Goal: Feedback & Contribution: Leave review/rating

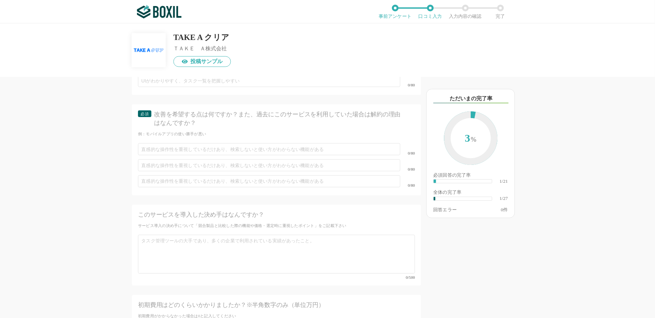
scroll to position [1564, 0]
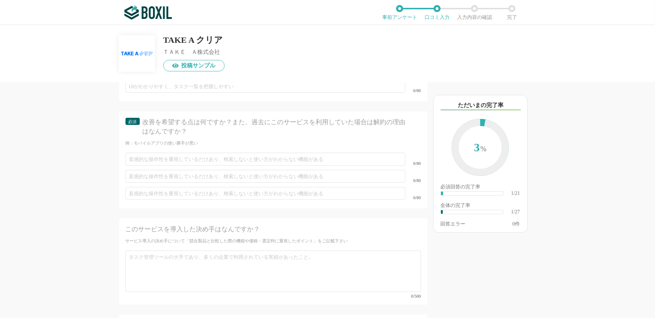
click at [338, 62] on div "TAKE A クリア ＴＡＫＥ　Ａ株式会社 投稿サンプル" at bounding box center [327, 48] width 417 height 46
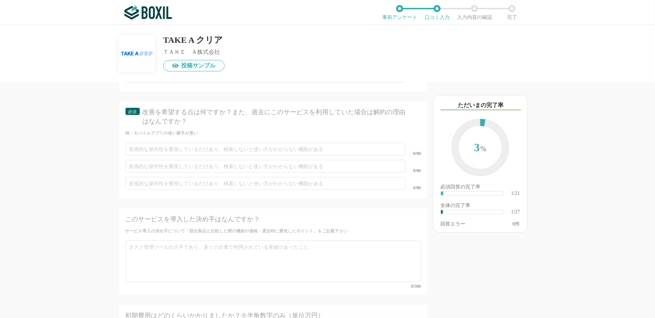
scroll to position [1576, 0]
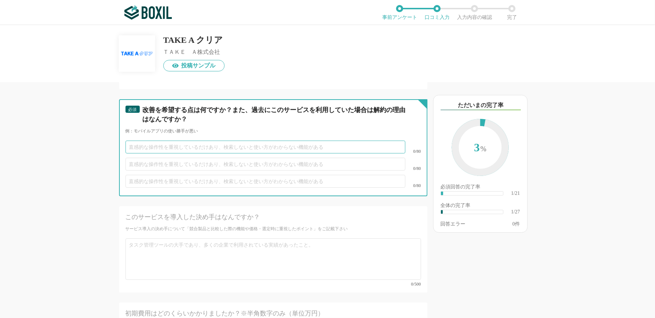
click at [203, 141] on input "text" at bounding box center [266, 147] width 280 height 13
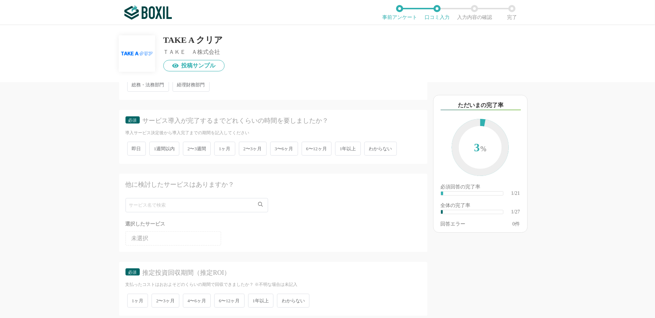
scroll to position [0, 0]
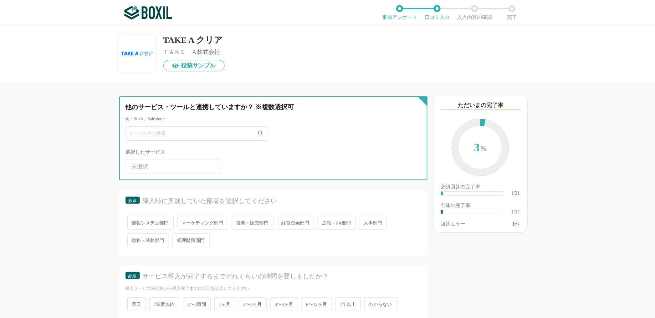
click at [153, 140] on input "text" at bounding box center [197, 133] width 143 height 14
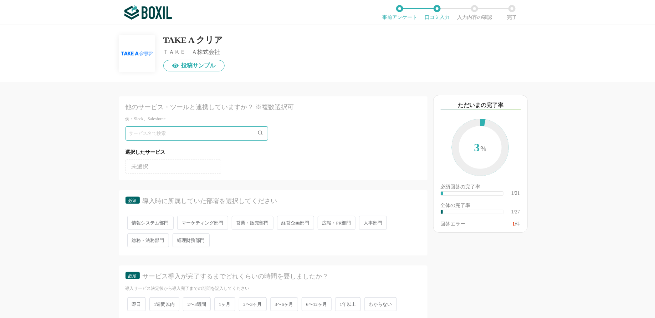
click at [146, 164] on span "未選択" at bounding box center [140, 167] width 17 height 6
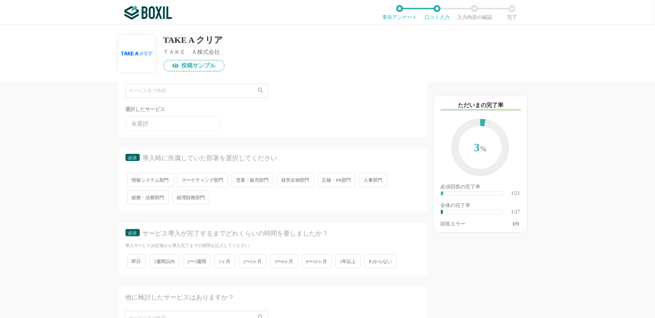
scroll to position [83, 0]
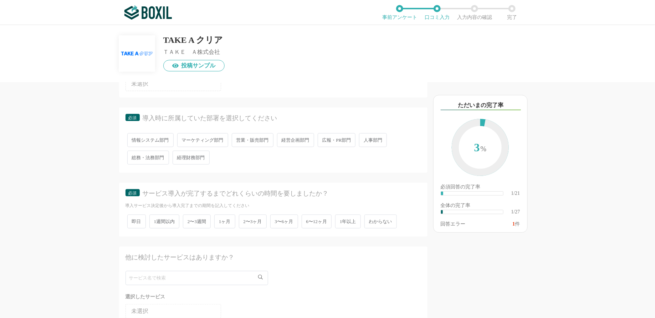
click at [253, 142] on span "営業・販売部門" at bounding box center [253, 140] width 42 height 14
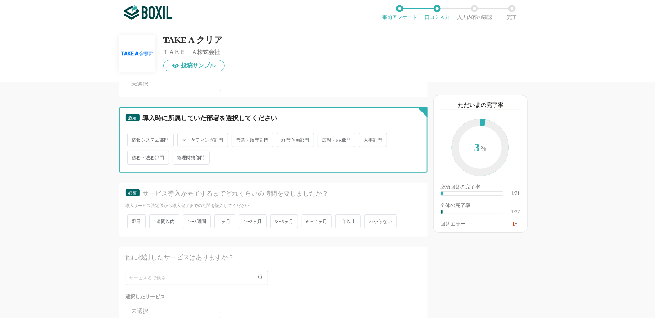
click at [238, 139] on input "営業・販売部門" at bounding box center [236, 136] width 5 height 5
radio input "true"
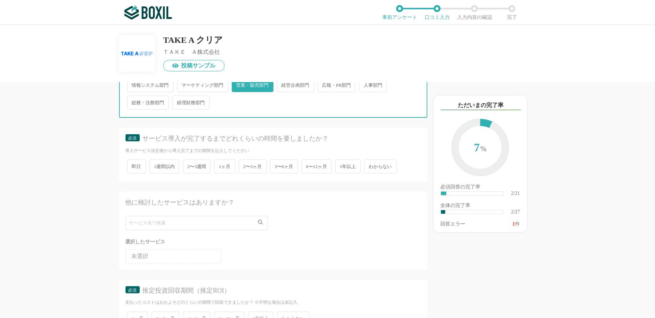
scroll to position [138, 0]
click at [221, 164] on span "1ヶ月" at bounding box center [224, 166] width 21 height 14
click at [221, 164] on input "1ヶ月" at bounding box center [218, 162] width 5 height 5
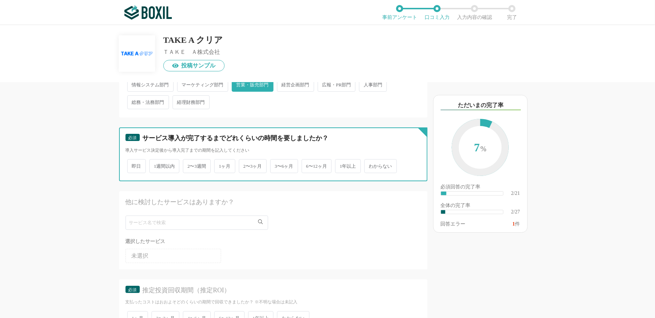
radio input "true"
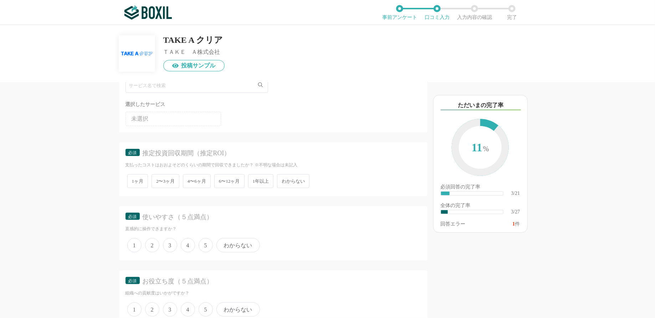
scroll to position [299, 0]
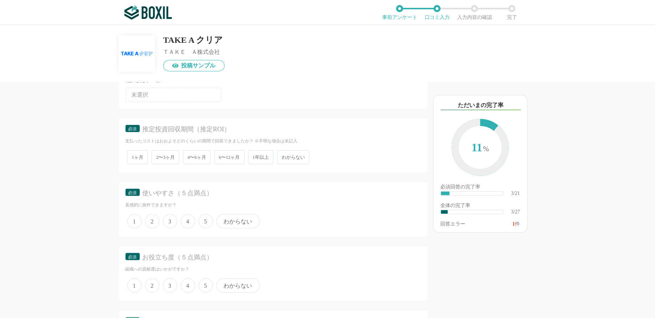
click at [200, 154] on span "4〜6ヶ月" at bounding box center [197, 157] width 28 height 14
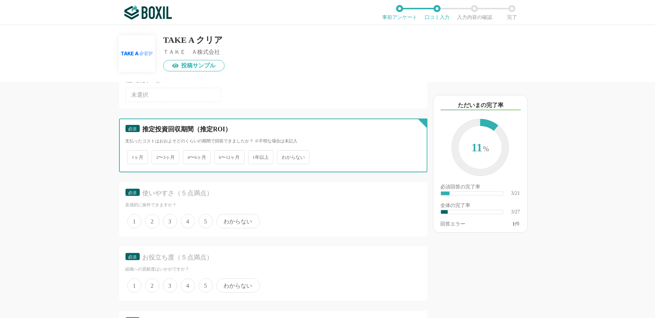
click at [189, 154] on input "4〜6ヶ月" at bounding box center [187, 153] width 5 height 5
radio input "true"
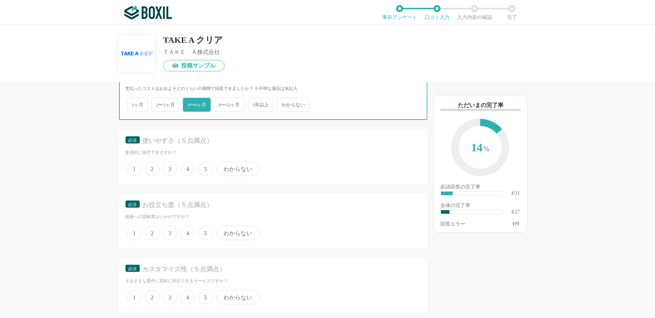
scroll to position [351, 0]
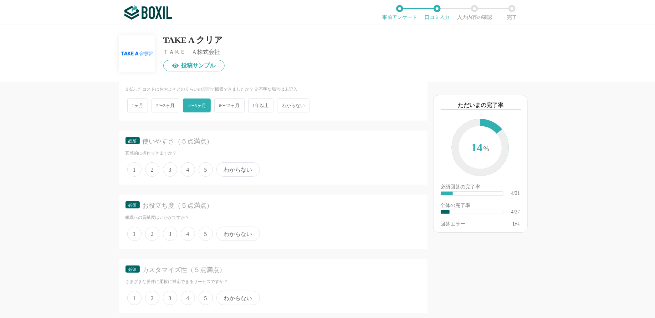
click at [204, 230] on span "5" at bounding box center [206, 233] width 14 height 14
click at [204, 230] on input "5" at bounding box center [202, 230] width 5 height 5
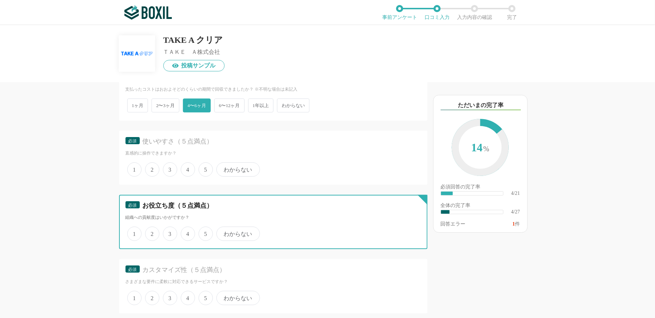
radio input "true"
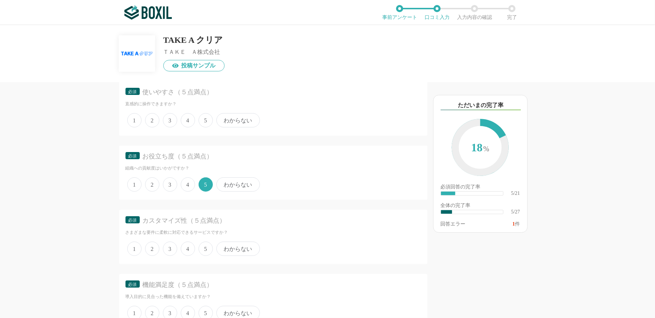
click at [209, 250] on span "5" at bounding box center [206, 248] width 14 height 14
click at [205, 247] on input "5" at bounding box center [202, 245] width 5 height 5
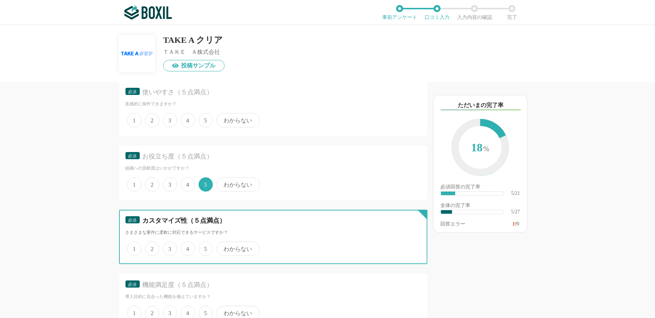
radio input "true"
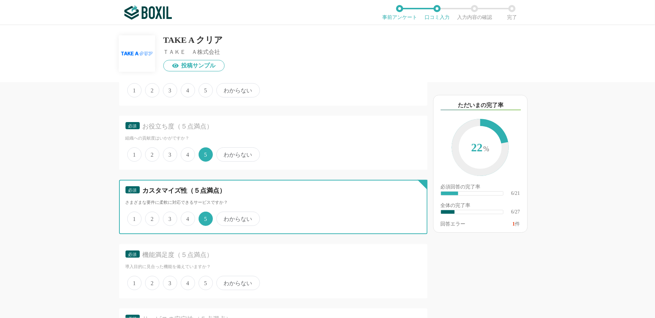
scroll to position [368, 0]
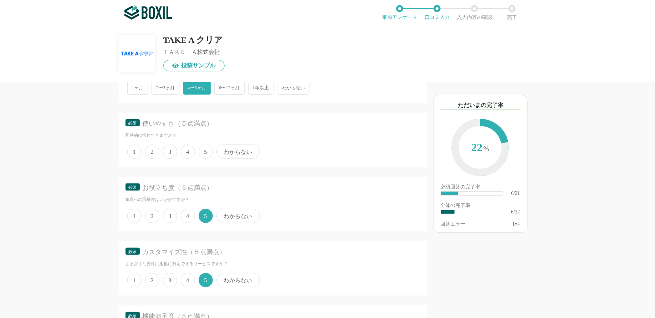
click at [191, 144] on span "4" at bounding box center [188, 151] width 14 height 14
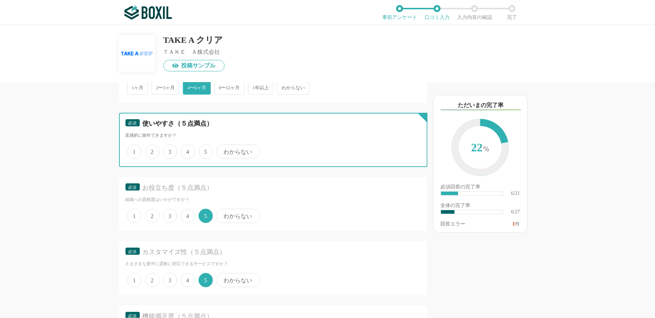
click at [187, 146] on input "4" at bounding box center [185, 148] width 5 height 5
radio input "true"
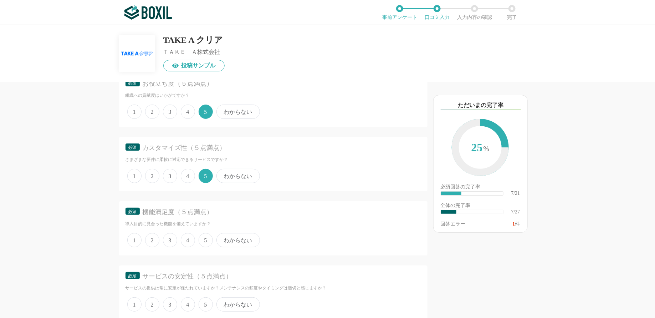
scroll to position [497, 0]
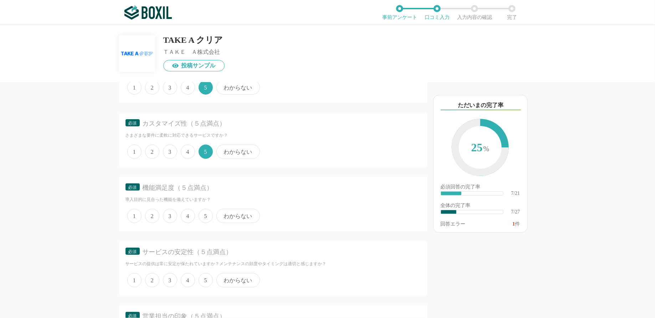
click at [205, 213] on span "5" at bounding box center [206, 216] width 14 height 14
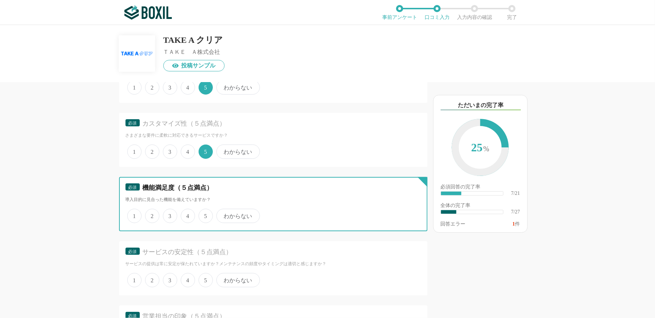
click at [205, 213] on input "5" at bounding box center [202, 212] width 5 height 5
radio input "true"
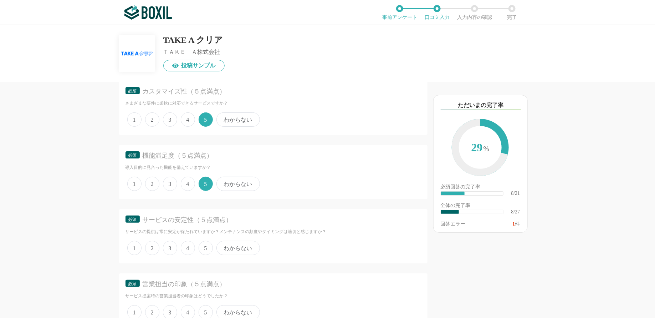
click at [190, 245] on span "4" at bounding box center [188, 248] width 14 height 14
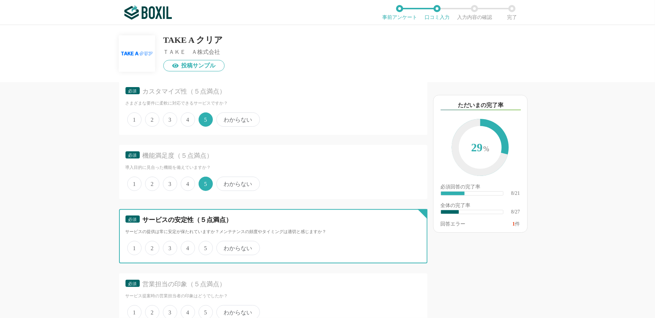
click at [187, 245] on input "4" at bounding box center [185, 244] width 5 height 5
radio input "true"
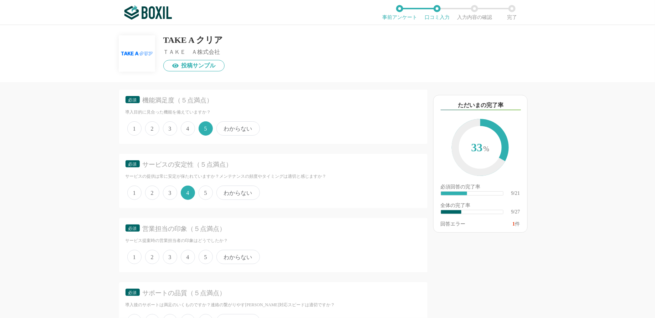
click at [188, 253] on span "4" at bounding box center [188, 257] width 14 height 14
click at [187, 253] on input "4" at bounding box center [185, 253] width 5 height 5
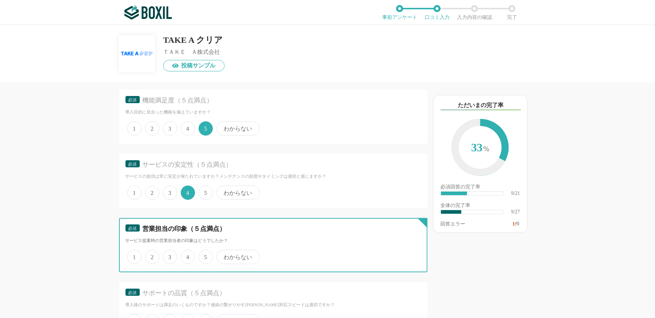
radio input "true"
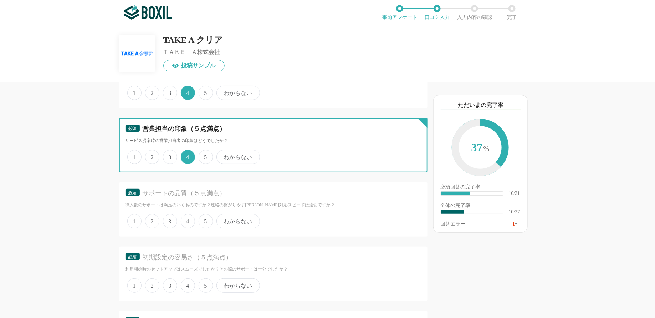
scroll to position [698, 0]
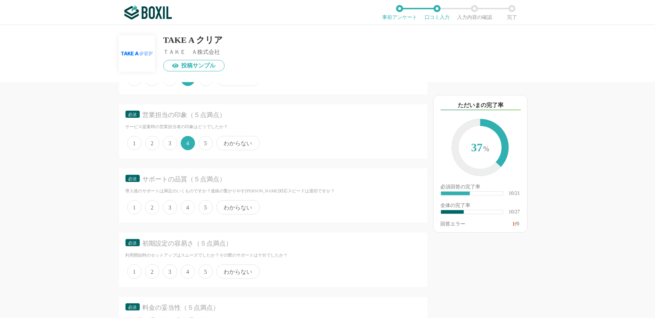
click at [206, 145] on span "5" at bounding box center [206, 143] width 14 height 14
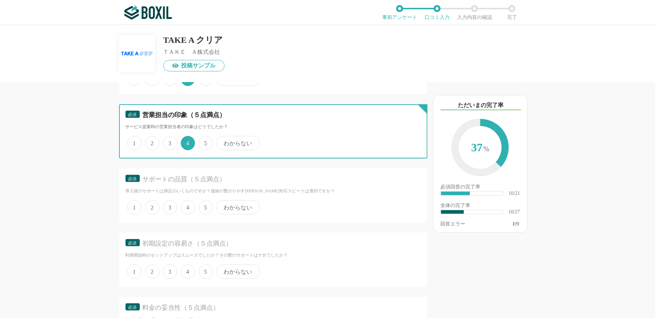
click at [205, 142] on input "5" at bounding box center [202, 139] width 5 height 5
radio input "true"
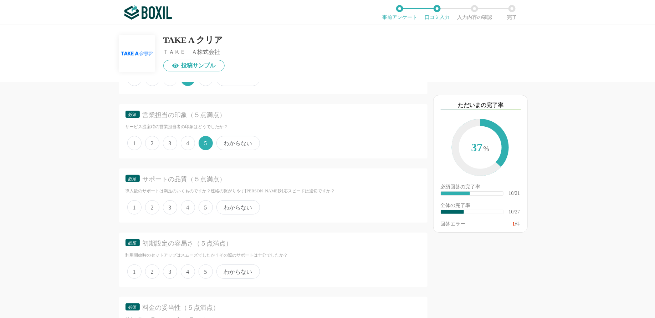
click at [188, 204] on span "4" at bounding box center [188, 207] width 14 height 14
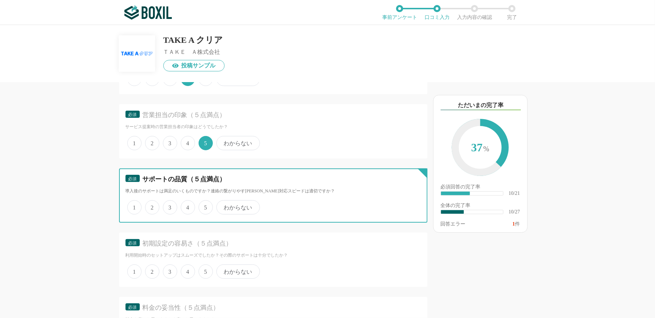
click at [187, 204] on input "4" at bounding box center [185, 203] width 5 height 5
radio input "true"
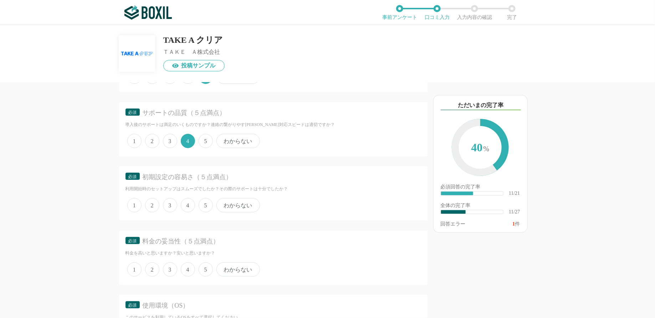
click at [188, 201] on span "4" at bounding box center [188, 205] width 14 height 14
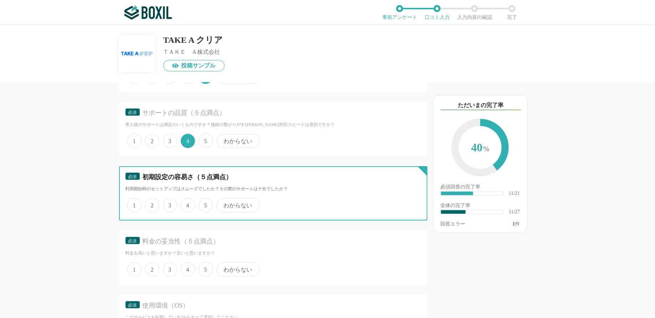
click at [187, 201] on input "4" at bounding box center [185, 201] width 5 height 5
radio input "true"
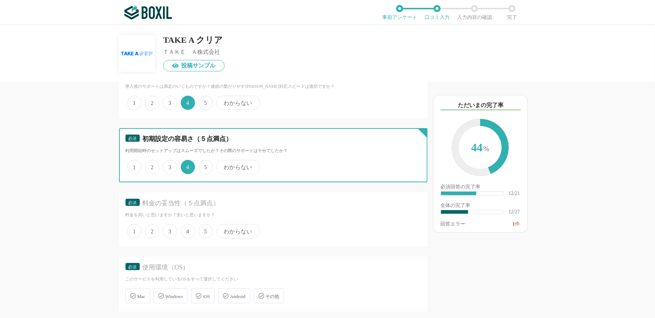
scroll to position [803, 0]
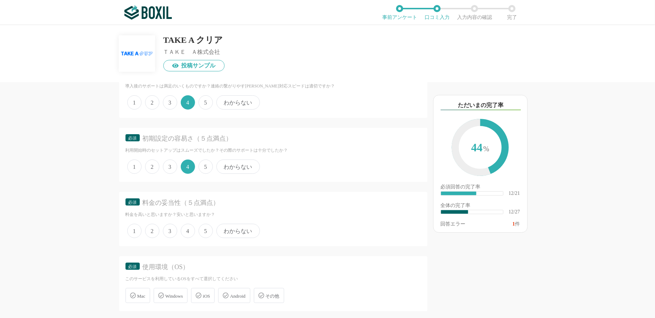
click at [204, 226] on span "5" at bounding box center [206, 231] width 14 height 14
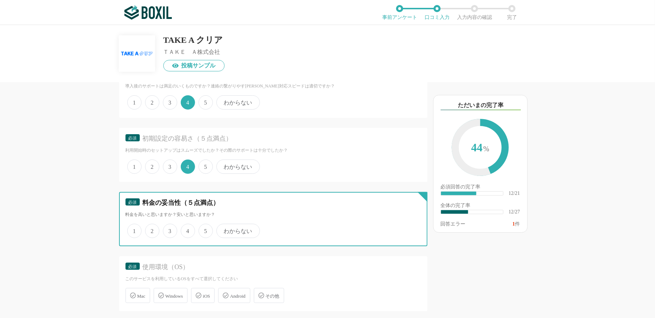
click at [204, 226] on input "5" at bounding box center [202, 227] width 5 height 5
radio input "true"
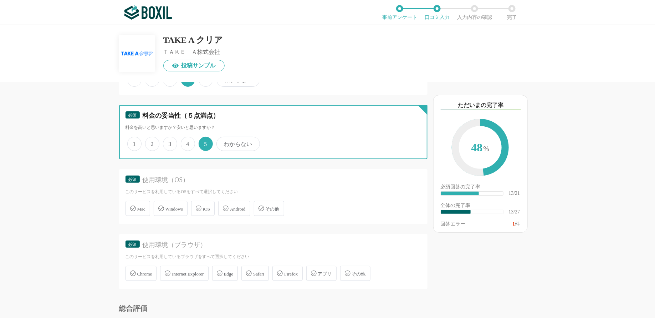
scroll to position [895, 0]
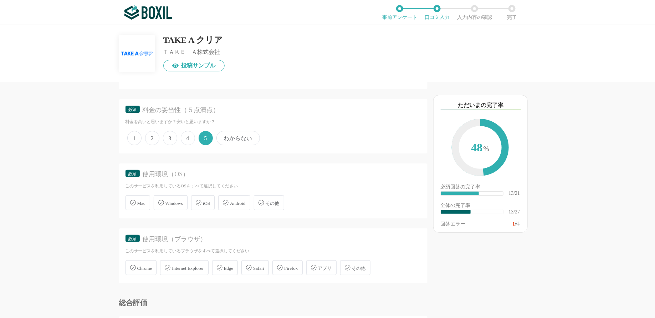
click at [140, 202] on span "Mac" at bounding box center [141, 202] width 8 height 5
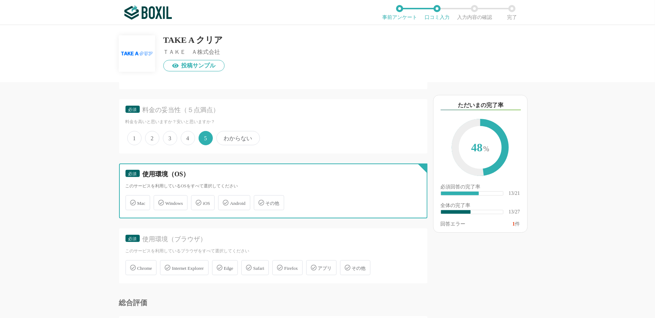
click at [132, 201] on input "Mac" at bounding box center [129, 198] width 5 height 5
checkbox input "true"
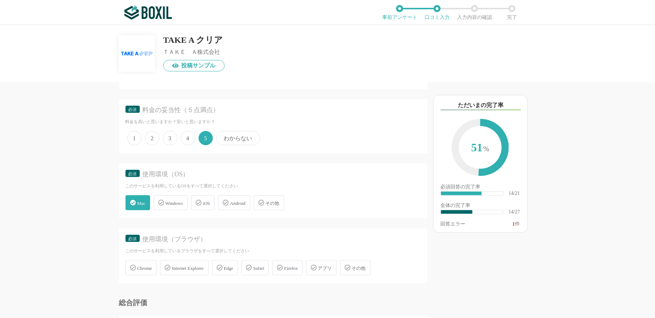
click at [166, 202] on div "Windows" at bounding box center [171, 202] width 34 height 15
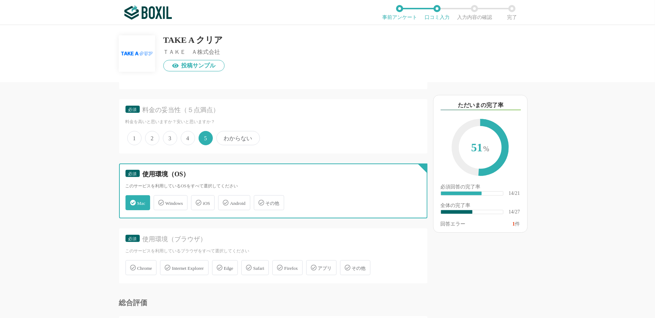
click at [160, 201] on input "Windows" at bounding box center [157, 198] width 5 height 5
checkbox input "true"
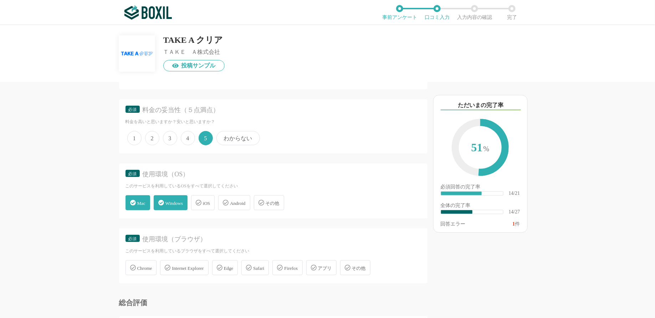
click at [210, 200] on span "iOS" at bounding box center [206, 202] width 7 height 5
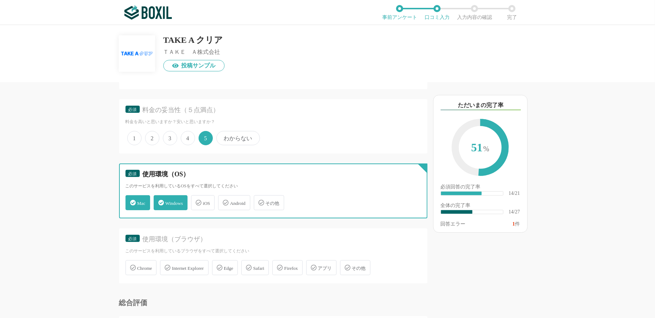
click at [197, 200] on input "iOS" at bounding box center [195, 198] width 5 height 5
checkbox input "true"
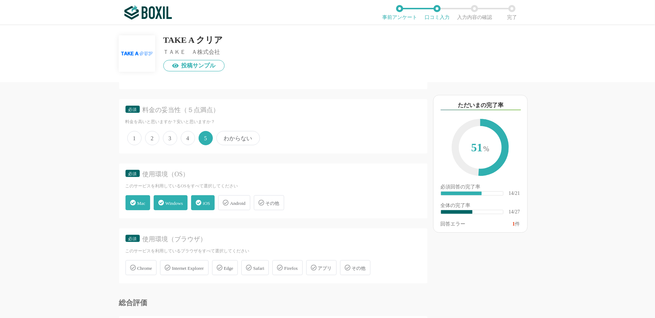
click at [238, 200] on span "Android" at bounding box center [237, 202] width 15 height 5
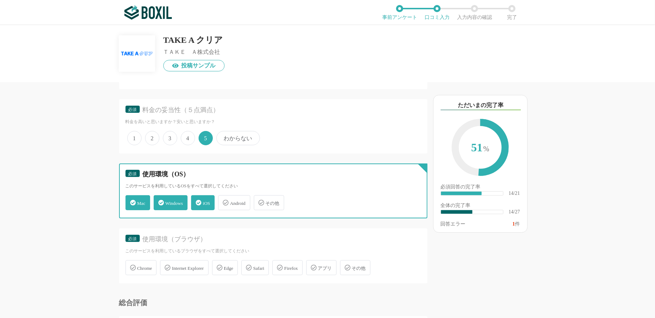
click at [224, 200] on input "Android" at bounding box center [222, 198] width 5 height 5
checkbox input "true"
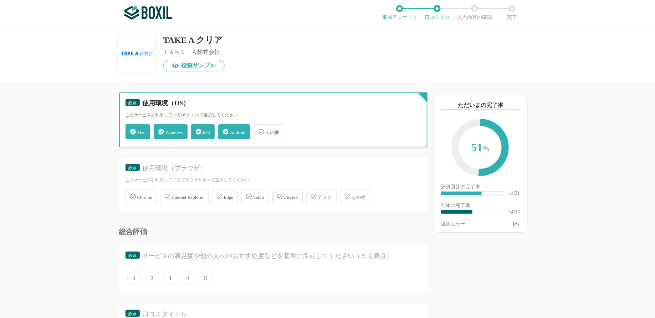
scroll to position [982, 0]
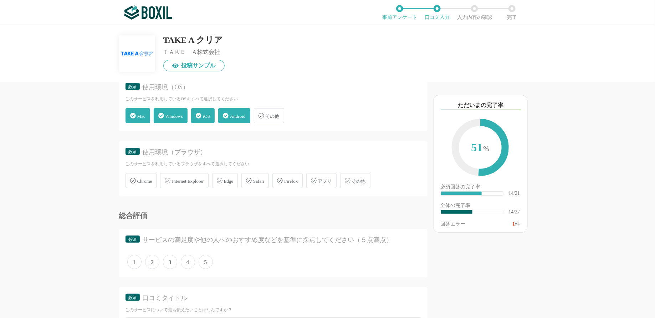
click at [146, 179] on span "Chrome" at bounding box center [144, 180] width 15 height 5
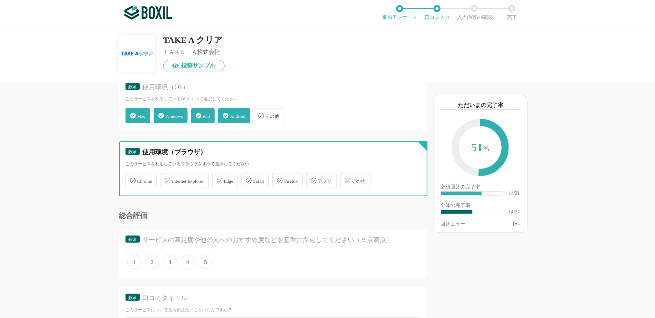
click at [132, 179] on input "Chrome" at bounding box center [129, 176] width 5 height 5
checkbox input "true"
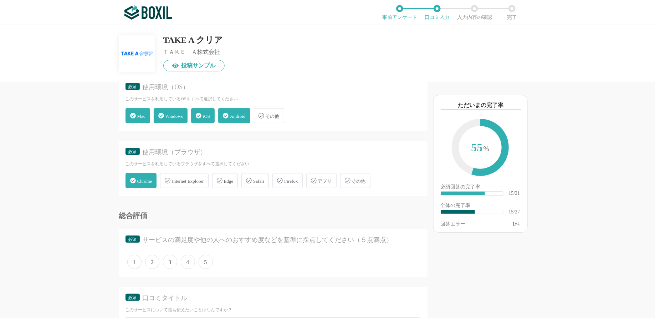
click at [180, 179] on span "Internet Explorer" at bounding box center [188, 180] width 32 height 5
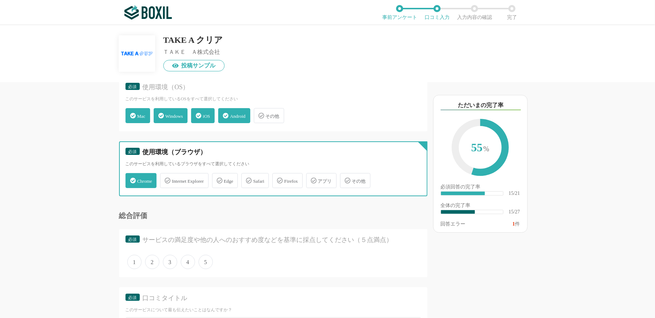
click at [166, 179] on input "Internet Explorer" at bounding box center [164, 176] width 5 height 5
checkbox input "true"
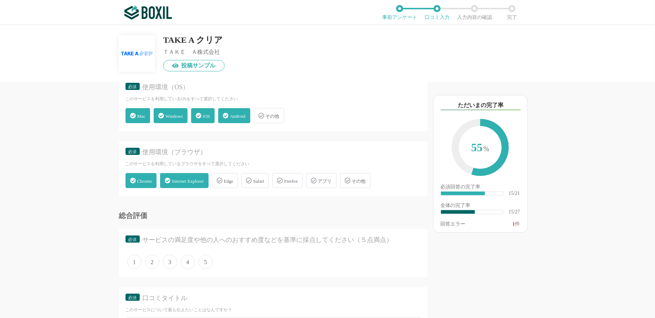
click at [234, 179] on span "Edge" at bounding box center [229, 180] width 10 height 5
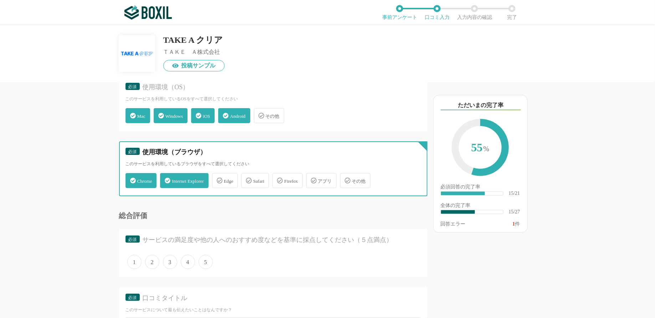
click at [218, 179] on input "Edge" at bounding box center [216, 176] width 5 height 5
checkbox input "true"
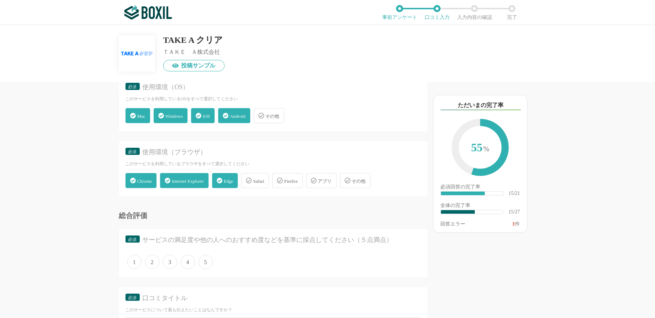
click at [269, 180] on div "Safari" at bounding box center [254, 180] width 27 height 15
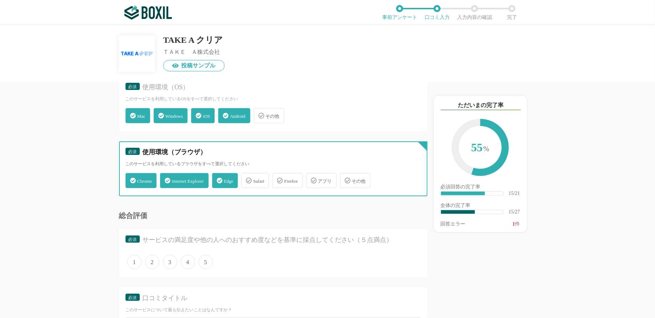
click at [247, 179] on input "Safari" at bounding box center [245, 176] width 5 height 5
checkbox input "true"
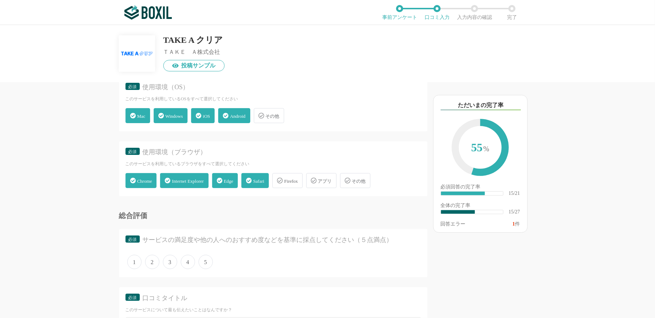
click at [302, 179] on div "Firefox" at bounding box center [287, 180] width 30 height 15
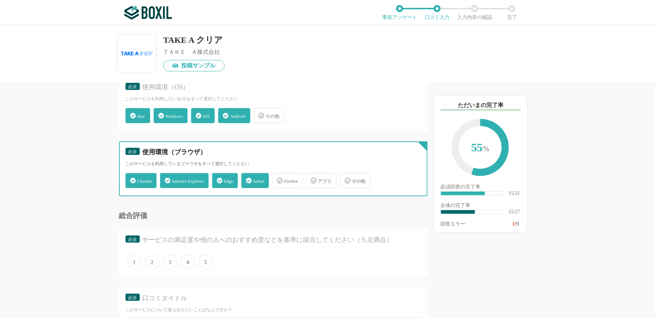
click at [279, 179] on input "Firefox" at bounding box center [276, 176] width 5 height 5
checkbox input "true"
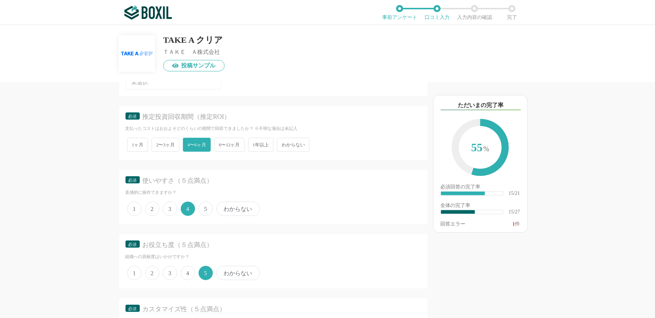
scroll to position [326, 0]
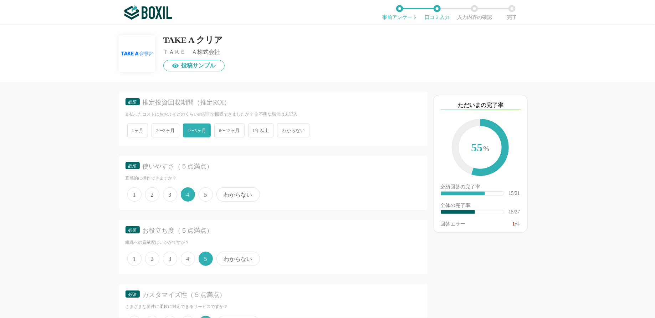
click at [211, 192] on span "5" at bounding box center [206, 194] width 14 height 14
click at [205, 192] on input "5" at bounding box center [202, 190] width 5 height 5
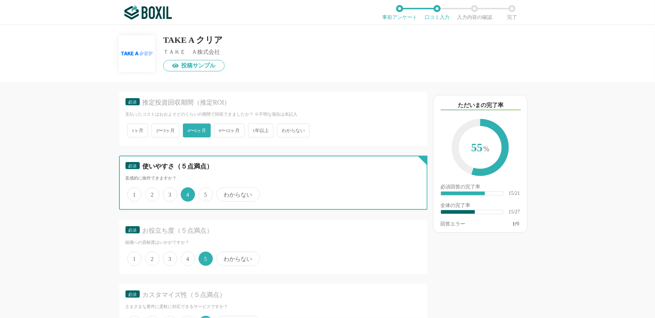
radio input "true"
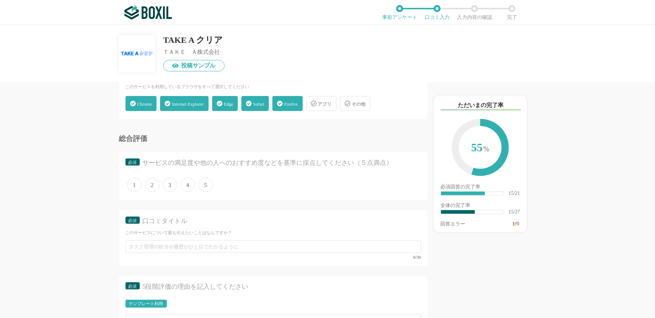
scroll to position [1061, 0]
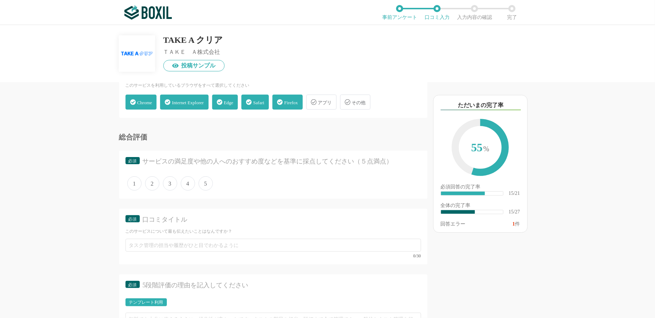
click at [206, 182] on span "5" at bounding box center [206, 183] width 14 height 14
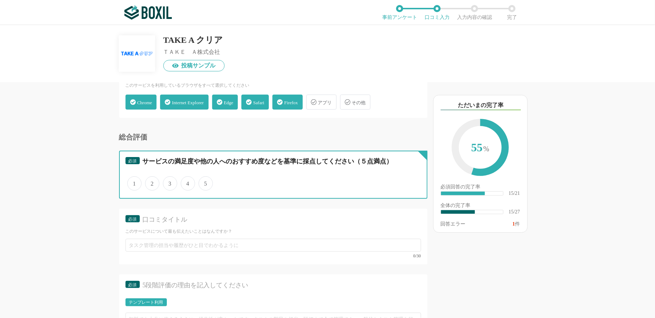
click at [205, 182] on input "5" at bounding box center [202, 179] width 5 height 5
radio input "true"
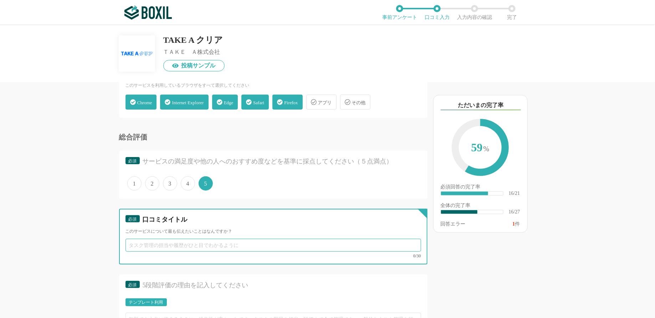
click at [178, 239] on input "text" at bounding box center [274, 245] width 296 height 13
paste input "形骸化していた目標管理が機能し始めた"
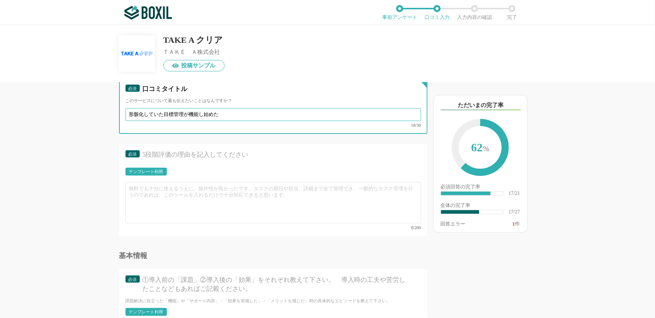
scroll to position [1224, 0]
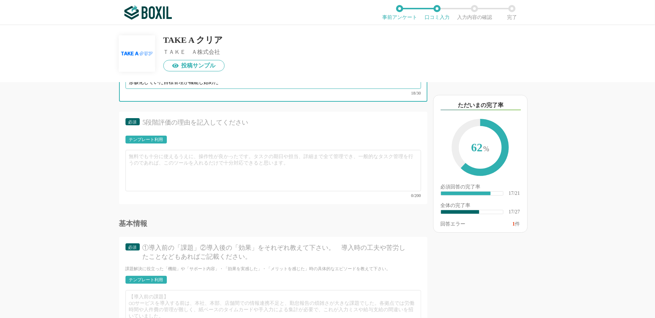
type input "形骸化していた目標管理が機能し始めた"
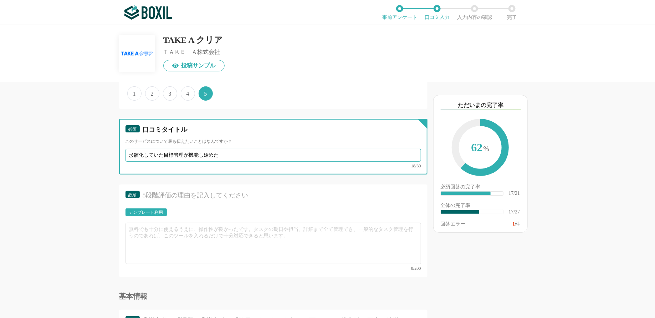
scroll to position [1132, 0]
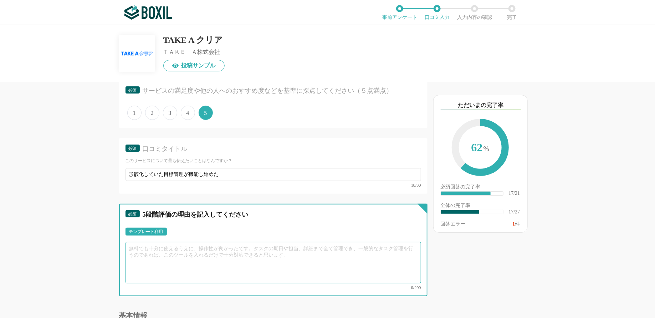
click at [177, 251] on textarea at bounding box center [274, 262] width 296 height 41
paste textarea "シンプルな設計で日常的に使えるのが最大の利点です。週次のチェックインが自然に習慣化され、目標管理が形だけのものではなく、実際のマネジメントツールとして機能して…"
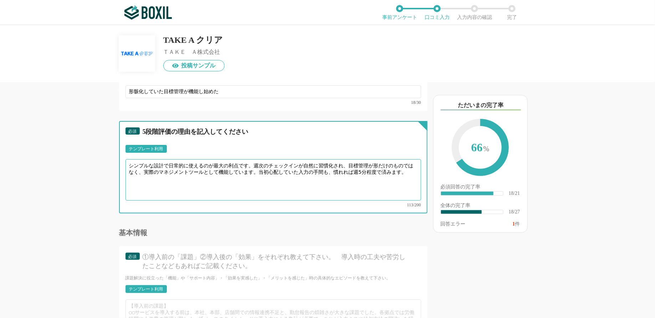
scroll to position [1216, 0]
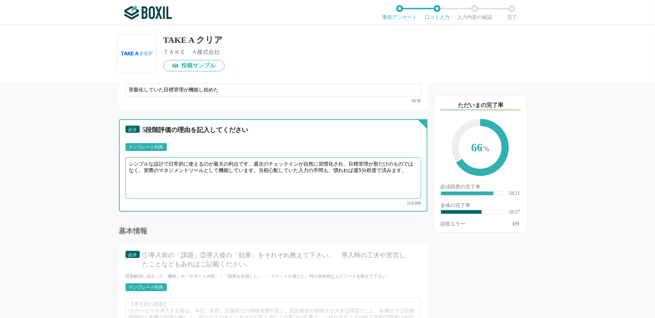
type textarea "シンプルな設計で日常的に使えるのが最大の利点です。週次のチェックインが自然に習慣化され、目標管理が形だけのものではなく、実際のマネジメントツールとして機能して…"
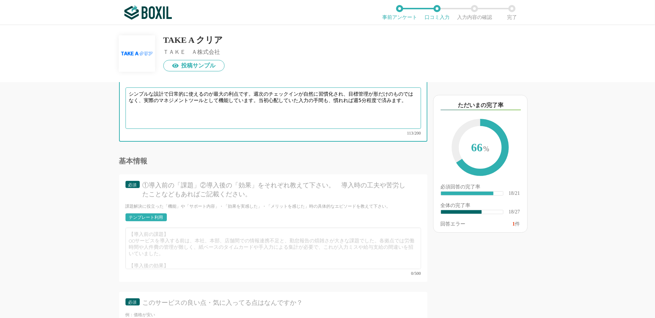
scroll to position [15, 0]
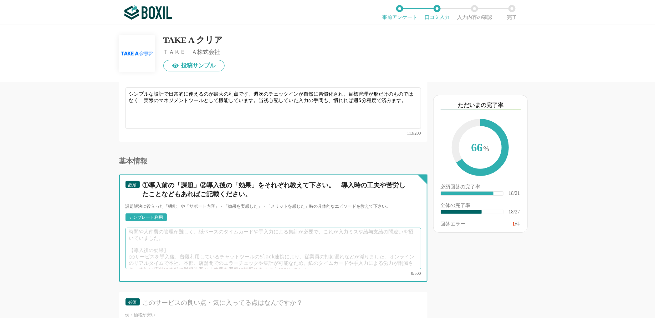
click at [185, 234] on textarea at bounding box center [274, 248] width 296 height 41
paste textarea "①期初に立てた目標が、期末の評価時まで放置されるという典型的な「設定して終わり」状態でした。メンバーも「どうせ見られない」という認識で、目標管理シート自体が形…"
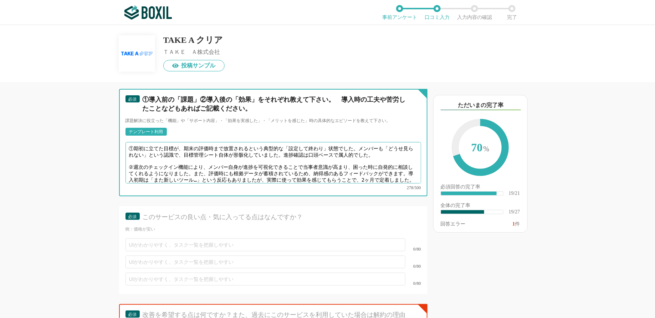
scroll to position [1399, 0]
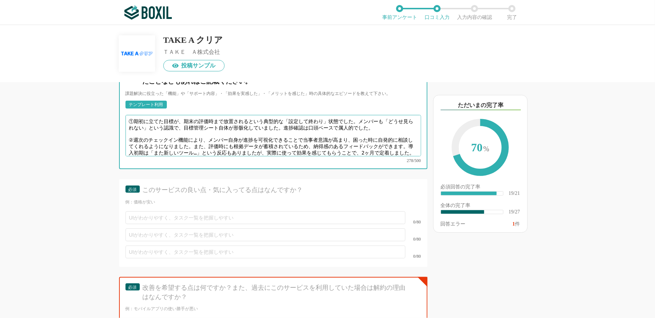
type textarea "①期初に立てた目標が、期末の評価時まで放置されるという典型的な「設定して終わり」状態でした。メンバーも「どうせ見られない」という認識で、目標管理シート自体が形…"
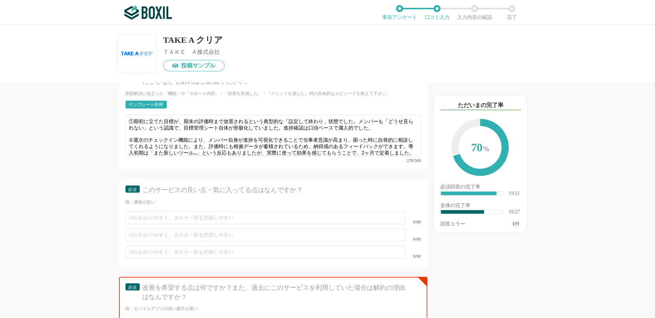
click at [164, 226] on div "0/80" at bounding box center [274, 234] width 296 height 17
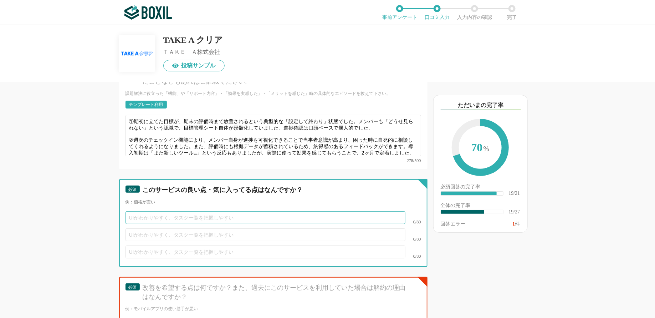
click at [164, 211] on input "text" at bounding box center [266, 217] width 280 height 13
paste input "入力の手間が少なく、日常業務に自然に組み込める設計になっている"
type input "入力の手間が少なく、日常業務に自然に組み込める設計になっている"
click at [190, 228] on input "text" at bounding box center [266, 234] width 280 height 13
paste input "目標の進捗が可視化されることで、メンバーの当事者意識が向上した"
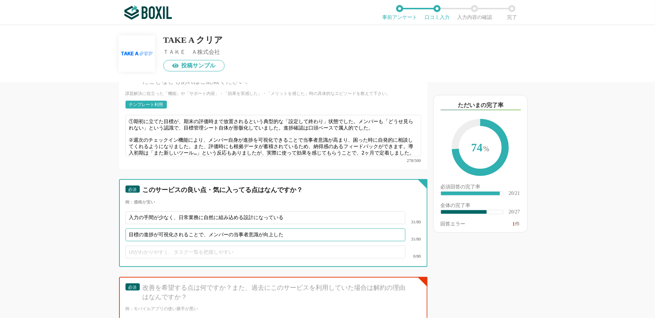
type input "目標の進捗が可視化されることで、メンバーの当事者意識が向上した"
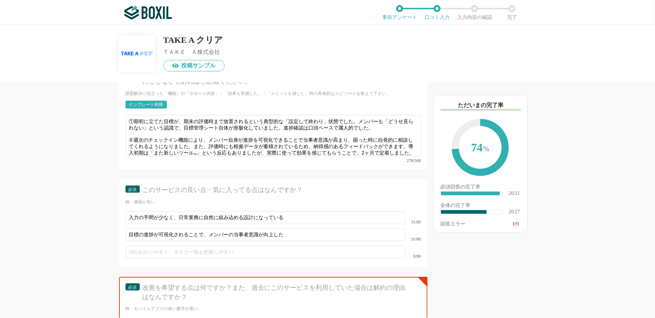
click at [168, 230] on div "目標の進捗が可視化されることで、メンバーの当事者意識が向上した 31/80" at bounding box center [274, 234] width 296 height 17
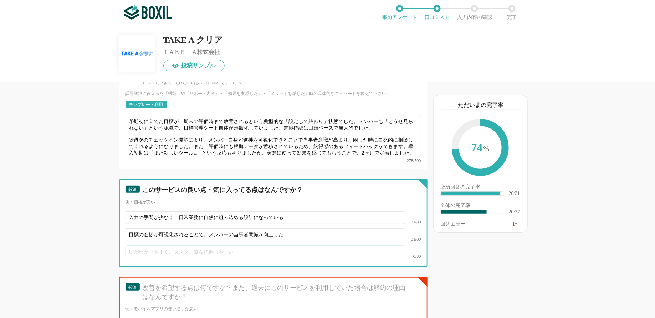
click at [168, 245] on input "text" at bounding box center [266, 251] width 280 height 13
paste input "評価時のデータが自動的に蓄積され、根拠に基づいたフィードバックができる"
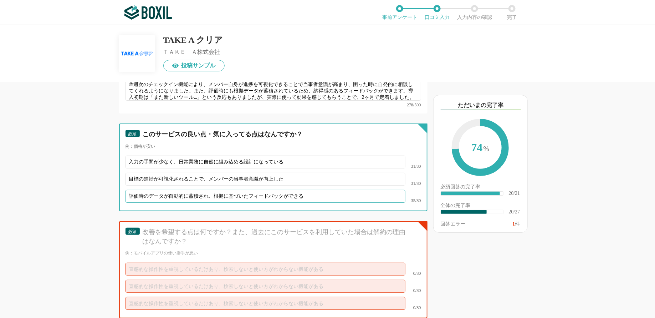
scroll to position [1529, 0]
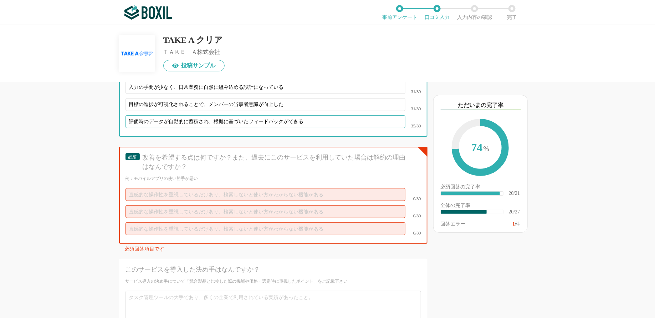
type input "評価時のデータが自動的に蓄積され、根拠に基づいたフィードバックができる"
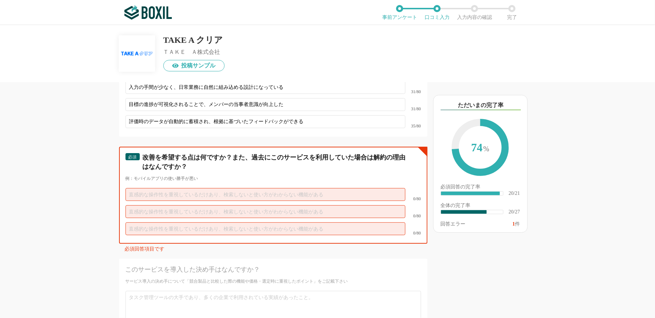
click at [185, 188] on input "text" at bounding box center [266, 194] width 280 height 13
click at [165, 188] on input "text" at bounding box center [266, 194] width 280 height 13
paste input "他のプロジェクト管理ツール（Jira等）との連携機能があると更に便利だと思う"
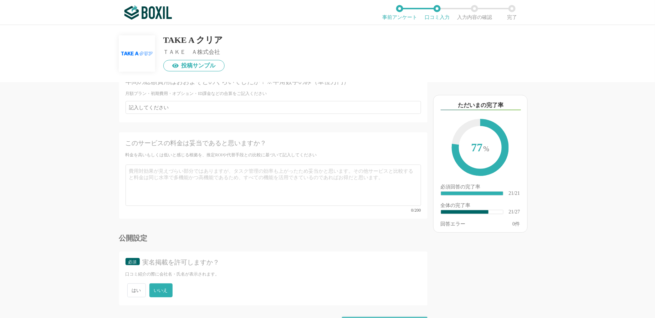
scroll to position [1873, 0]
type input "他のプロジェクト管理ツール（Jira等）との連携機能があると更に便利だと思う"
click at [384, 313] on div "確認画面に進む" at bounding box center [385, 321] width 86 height 16
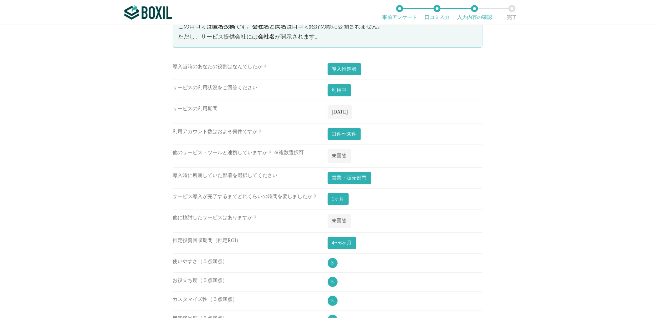
scroll to position [73, 0]
click at [345, 109] on span "2025年09月" at bounding box center [340, 111] width 16 height 5
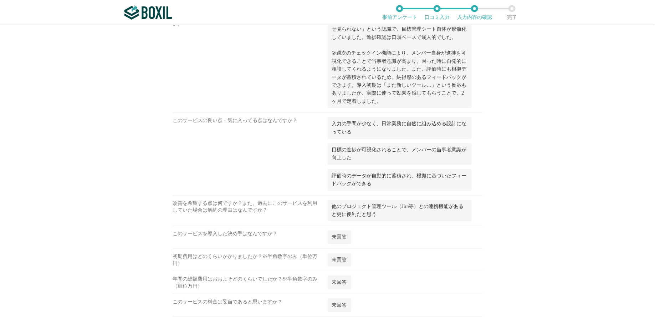
scroll to position [818, 0]
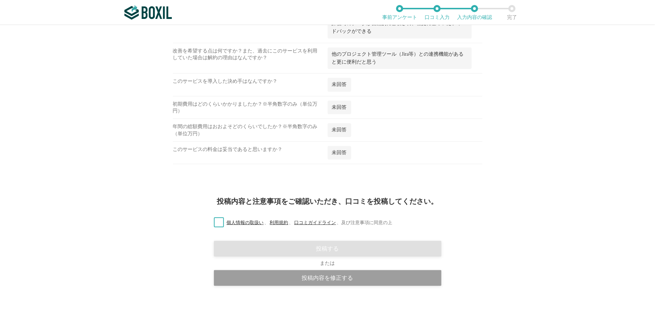
click at [223, 220] on label "個人情報の取扱い 、 利用規約 、 口コミガイドライン 、 及び注意事項に同意の上" at bounding box center [300, 222] width 184 height 7
click at [0, 0] on input "個人情報の取扱い 、 利用規約 、 口コミガイドライン 、 及び注意事項に同意の上" at bounding box center [0, 0] width 0 height 0
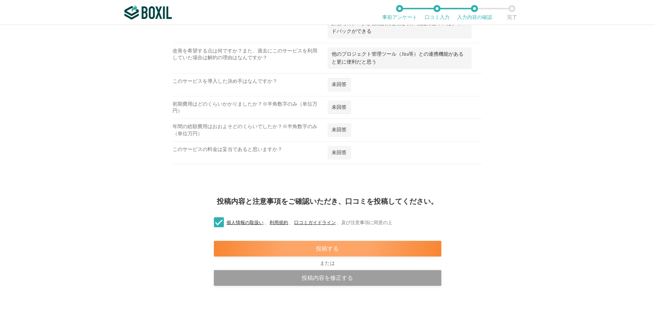
click at [308, 241] on div "投稿する" at bounding box center [328, 249] width 228 height 16
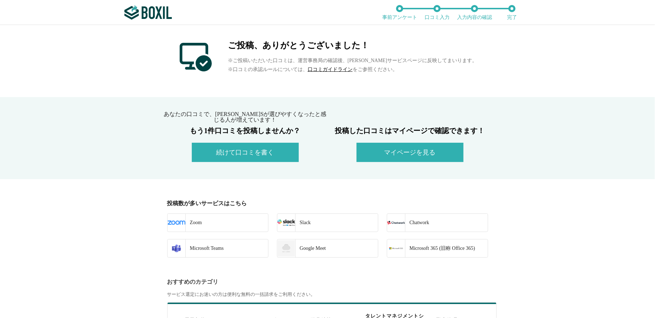
click at [152, 12] on img at bounding box center [147, 12] width 47 height 14
